Goal: Task Accomplishment & Management: Use online tool/utility

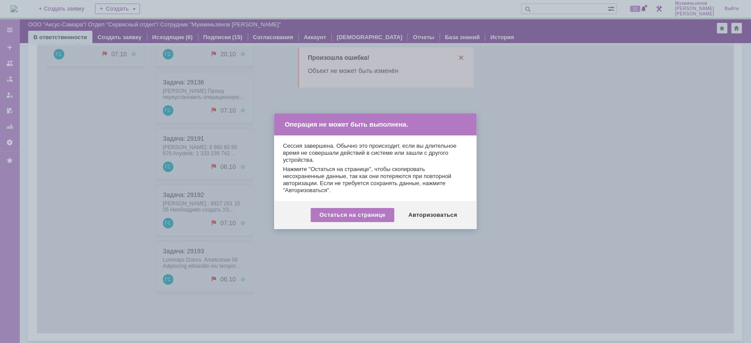
drag, startPoint x: 592, startPoint y: 126, endPoint x: 464, endPoint y: 101, distance: 130.5
click at [592, 126] on div at bounding box center [375, 171] width 751 height 343
click at [444, 221] on div "Авторизоваться" at bounding box center [433, 215] width 66 height 14
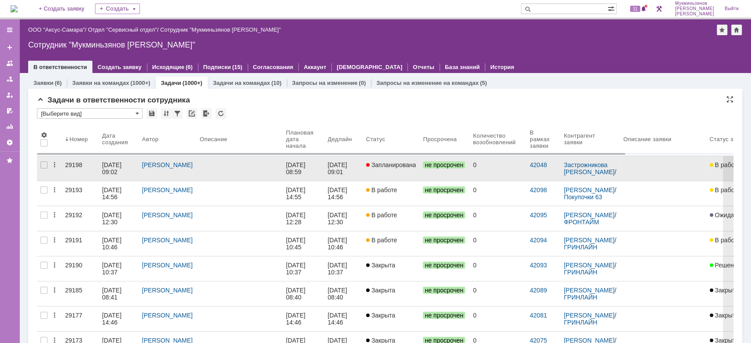
click at [210, 164] on div at bounding box center [239, 165] width 79 height 7
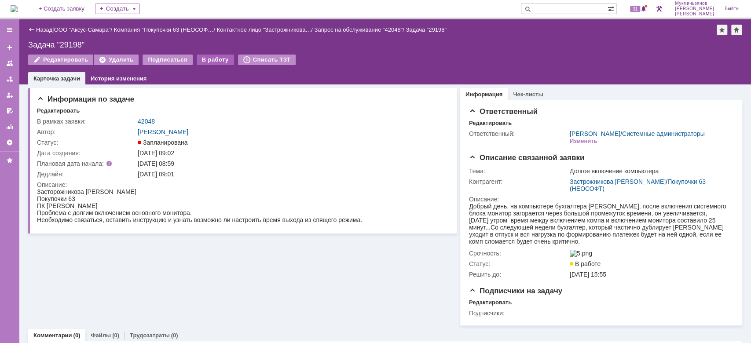
click at [206, 55] on div "В работу" at bounding box center [215, 60] width 37 height 11
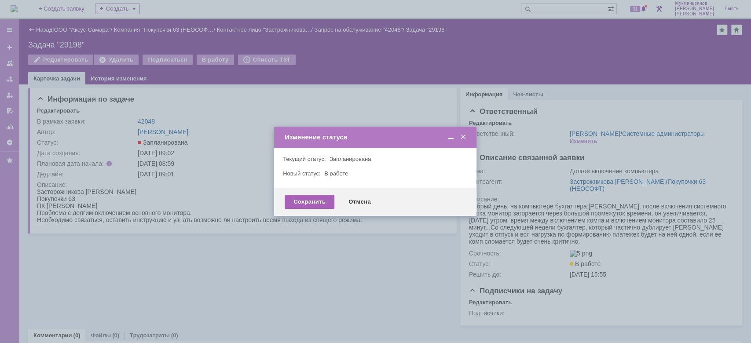
click at [297, 206] on div "Сохранить" at bounding box center [310, 202] width 50 height 14
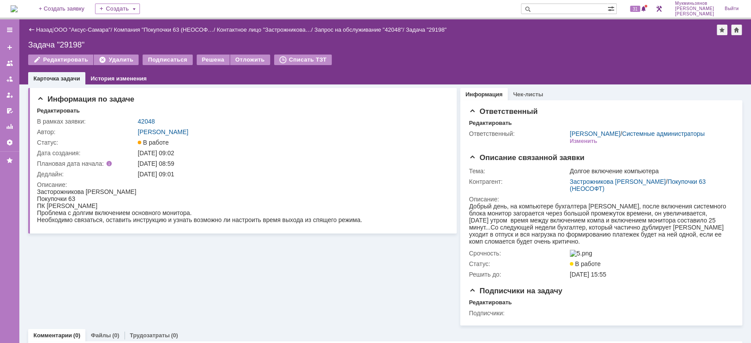
click at [18, 6] on img at bounding box center [14, 8] width 7 height 7
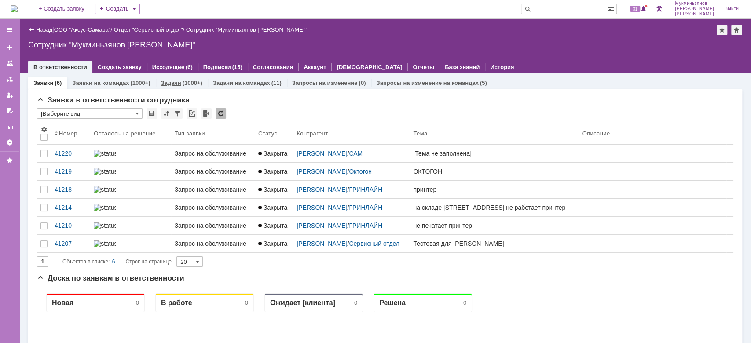
click at [169, 85] on link "Задачи" at bounding box center [171, 83] width 20 height 7
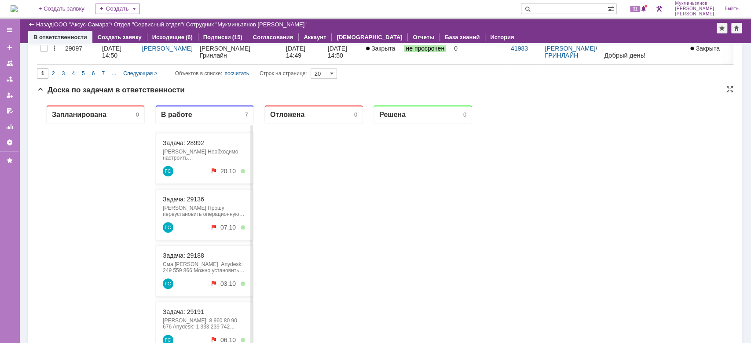
scroll to position [680, 0]
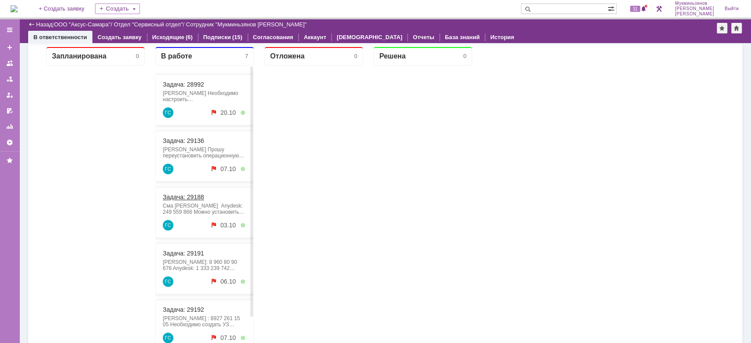
click at [192, 195] on link "Задача: 29188" at bounding box center [183, 197] width 41 height 7
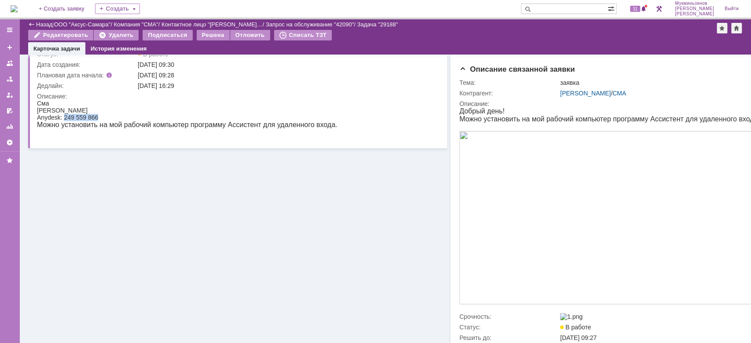
drag, startPoint x: 65, startPoint y: 118, endPoint x: 100, endPoint y: 117, distance: 35.2
click at [100, 117] on div "Anydesk: 249 559 866" at bounding box center [187, 117] width 301 height 7
drag, startPoint x: 95, startPoint y: 117, endPoint x: 111, endPoint y: 124, distance: 17.7
click at [111, 124] on p "Можно установить на мой рабочий компьютер программу Ассистент для удаленного вх…" at bounding box center [187, 125] width 301 height 8
drag, startPoint x: 97, startPoint y: 115, endPoint x: 64, endPoint y: 118, distance: 33.1
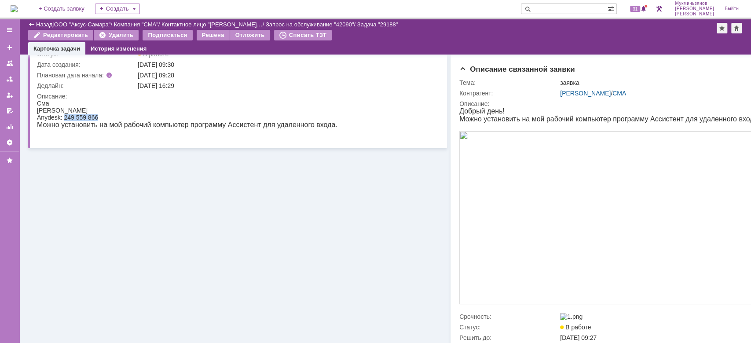
click at [64, 118] on div "Anydesk: 249 559 866" at bounding box center [187, 117] width 301 height 7
copy div "249 559 866"
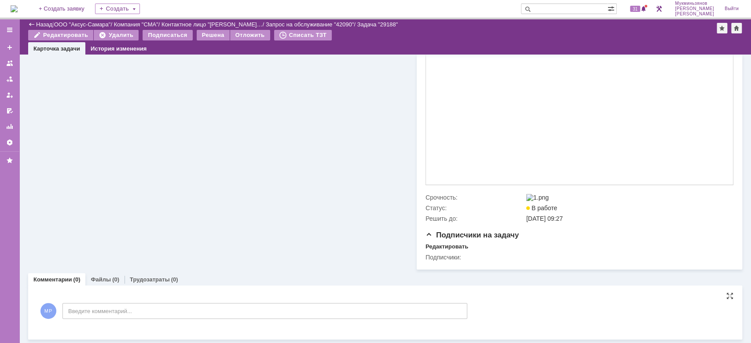
scroll to position [180, 0]
click at [201, 302] on div "МР Введите комментарий..." at bounding box center [252, 312] width 430 height 41
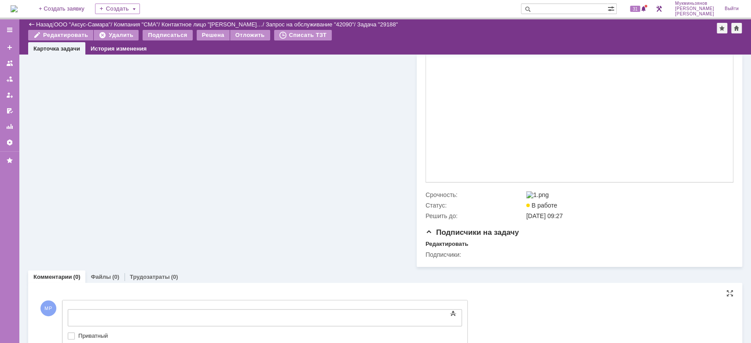
scroll to position [0, 0]
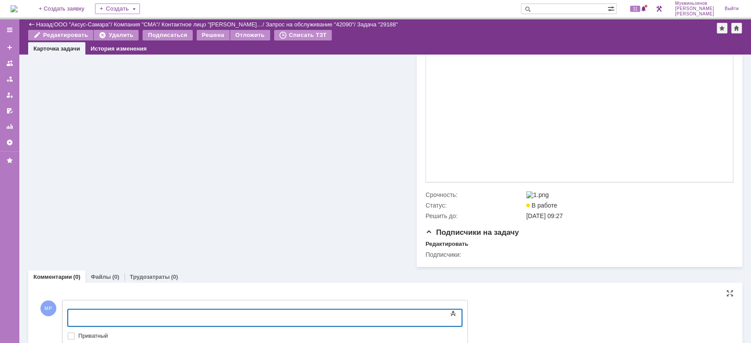
click at [206, 312] on body at bounding box center [140, 317] width 132 height 15
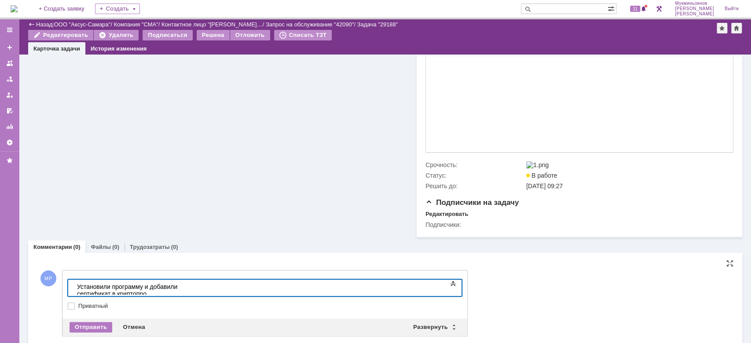
scroll to position [227, 0]
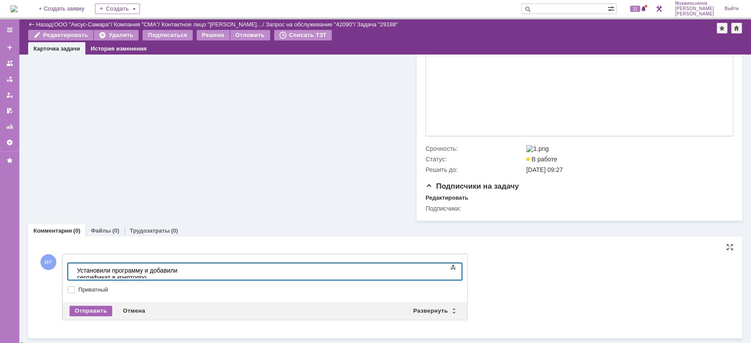
click at [98, 312] on div "Отправить" at bounding box center [91, 311] width 43 height 11
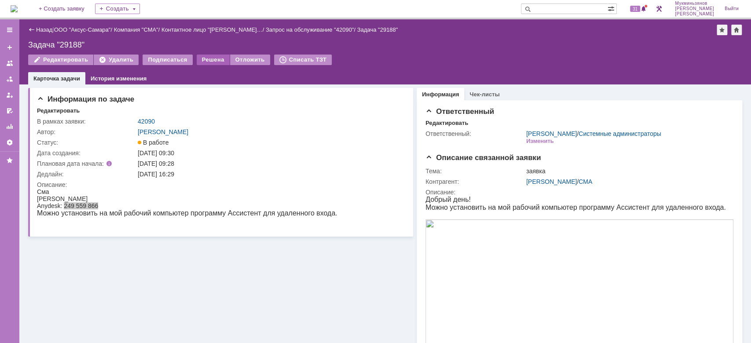
scroll to position [0, 0]
click at [200, 56] on div "Решена" at bounding box center [213, 60] width 33 height 11
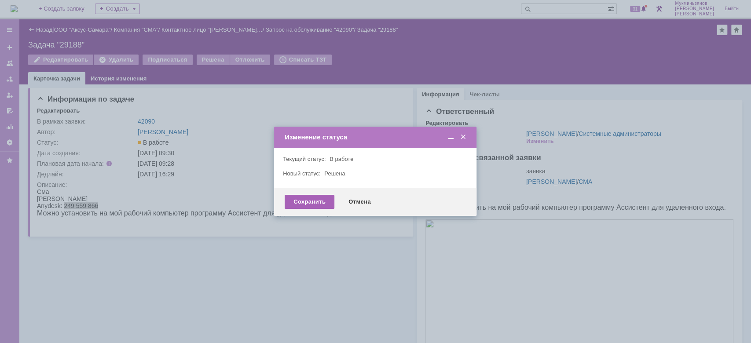
click at [305, 202] on div "Сохранить" at bounding box center [310, 202] width 50 height 14
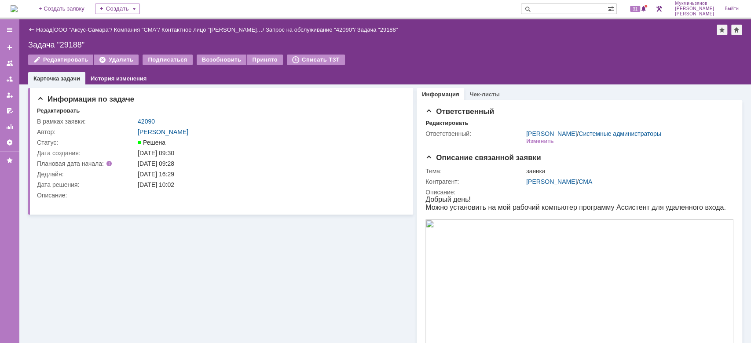
click at [18, 10] on img at bounding box center [14, 8] width 7 height 7
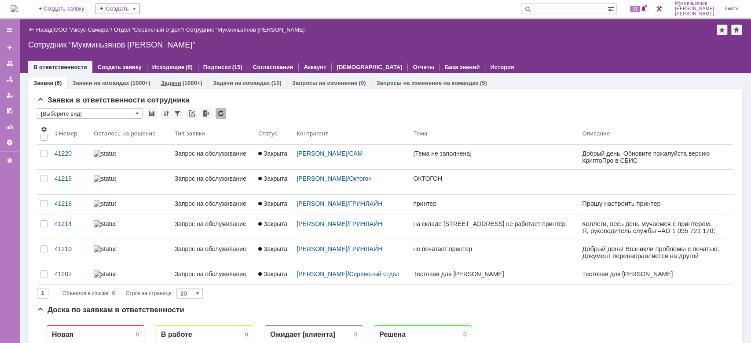
click at [176, 81] on link "Задачи" at bounding box center [171, 83] width 20 height 7
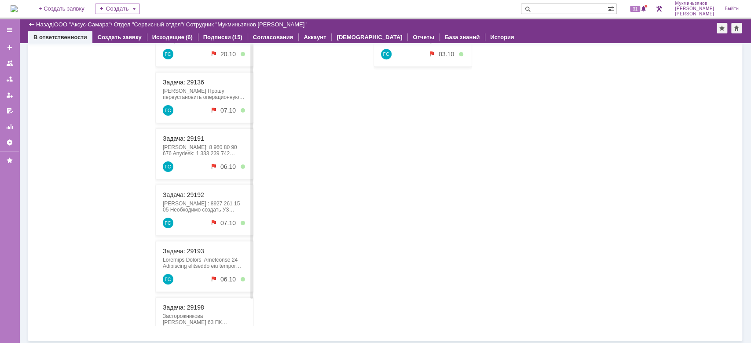
scroll to position [504, 0]
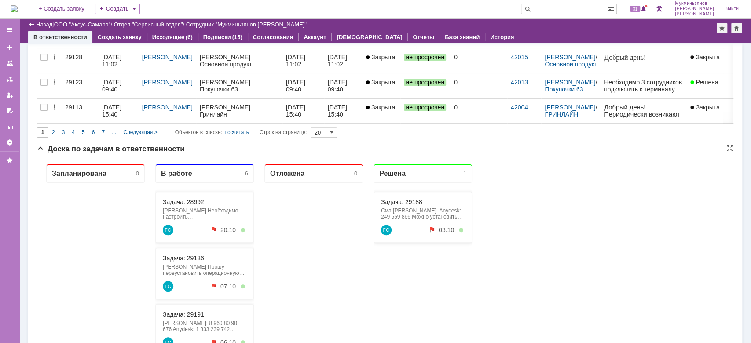
click at [546, 310] on div "Запланирована 0 В работе 6 Задача: 28992 Ростова Наталья Гринлайн Необходимо на…" at bounding box center [385, 333] width 697 height 352
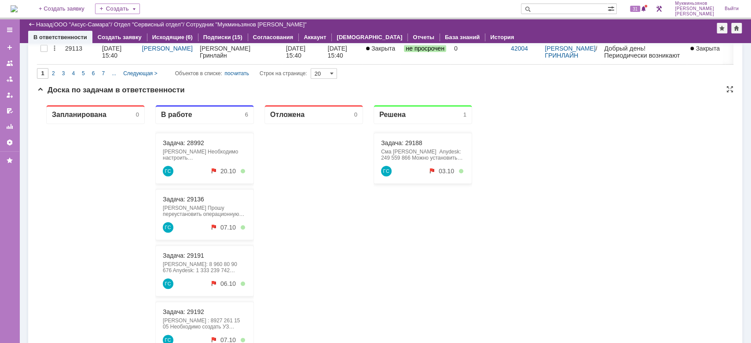
scroll to position [680, 0]
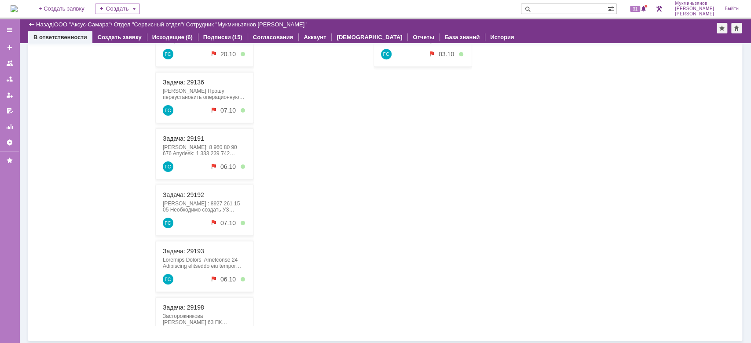
click at [565, 207] on div "Запланирована 0 В работе 6 Задача: 28992 Ростова Наталья Гринлайн Необходимо на…" at bounding box center [385, 157] width 697 height 352
